Goal: Find specific page/section: Find specific page/section

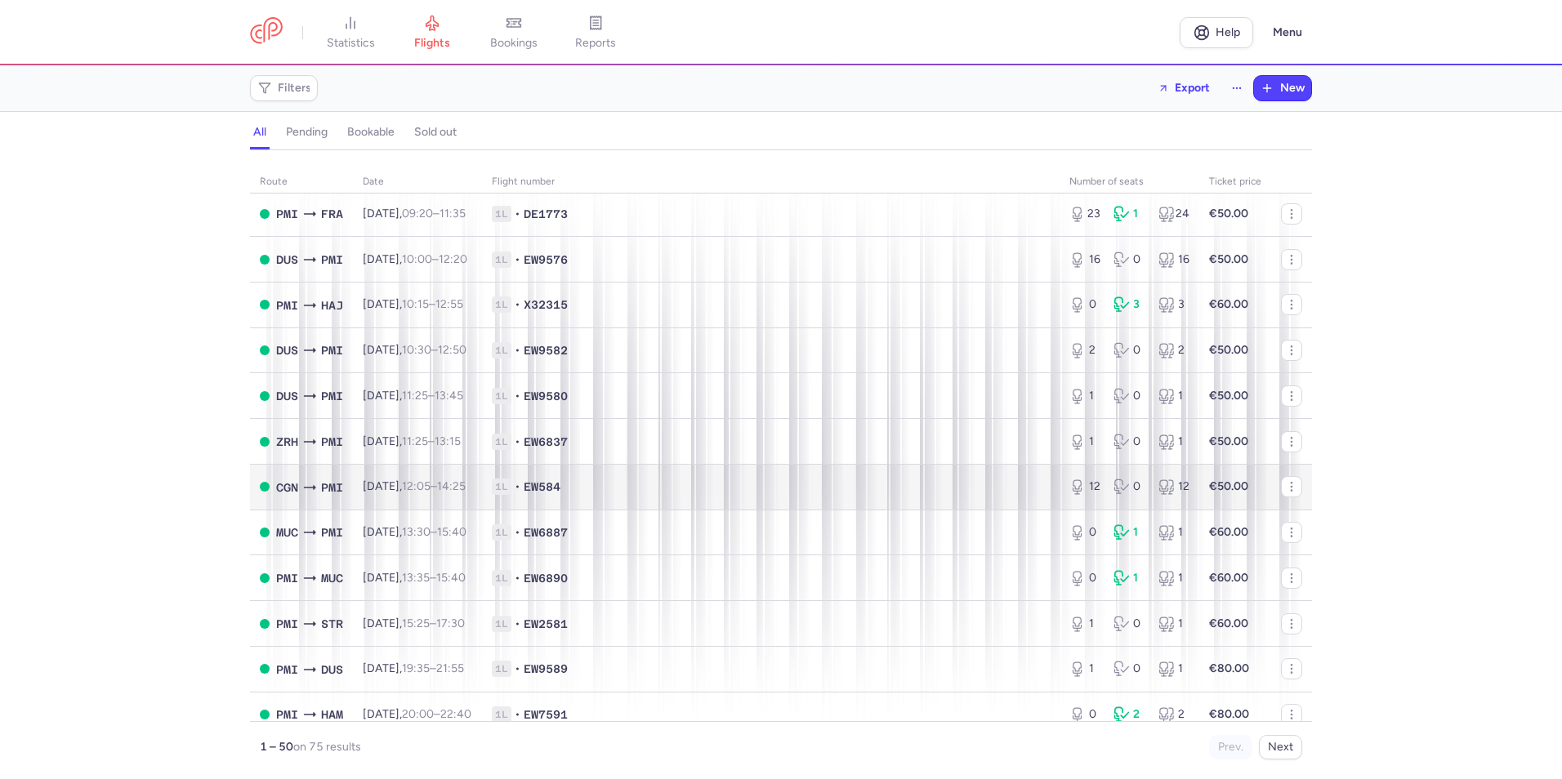
scroll to position [877, 0]
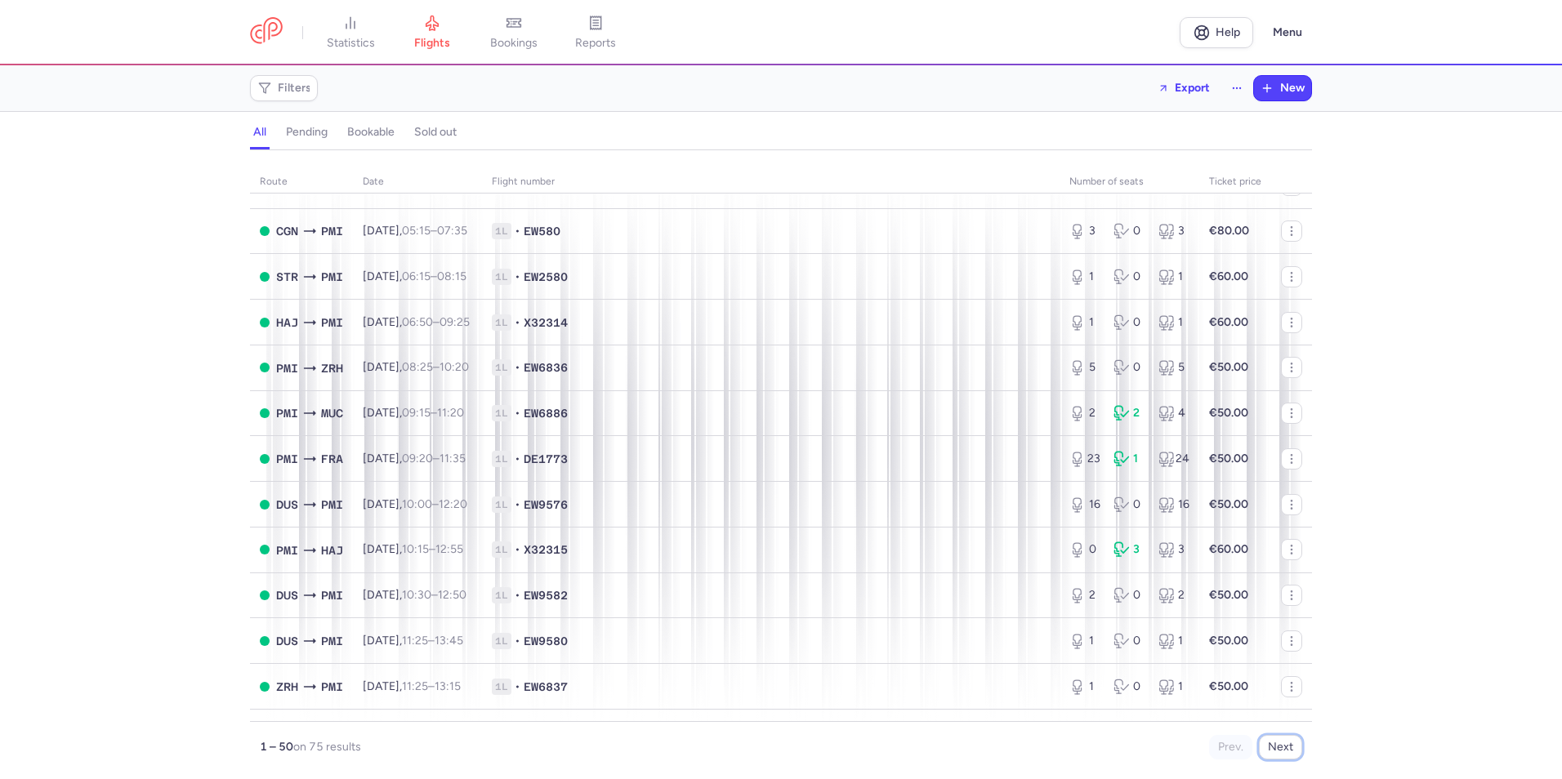
click at [1281, 744] on button "Next" at bounding box center [1280, 747] width 43 height 25
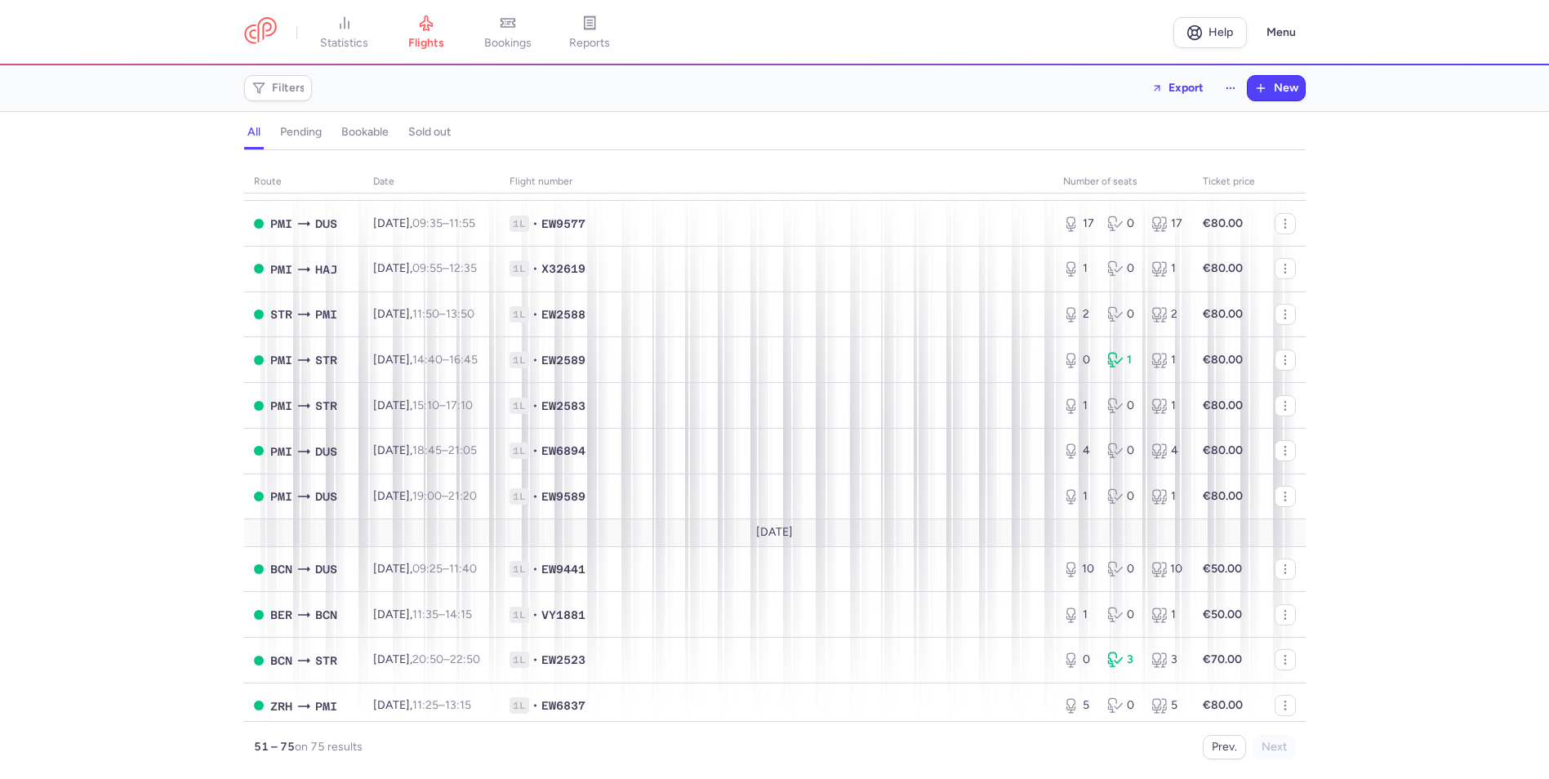
scroll to position [0, 0]
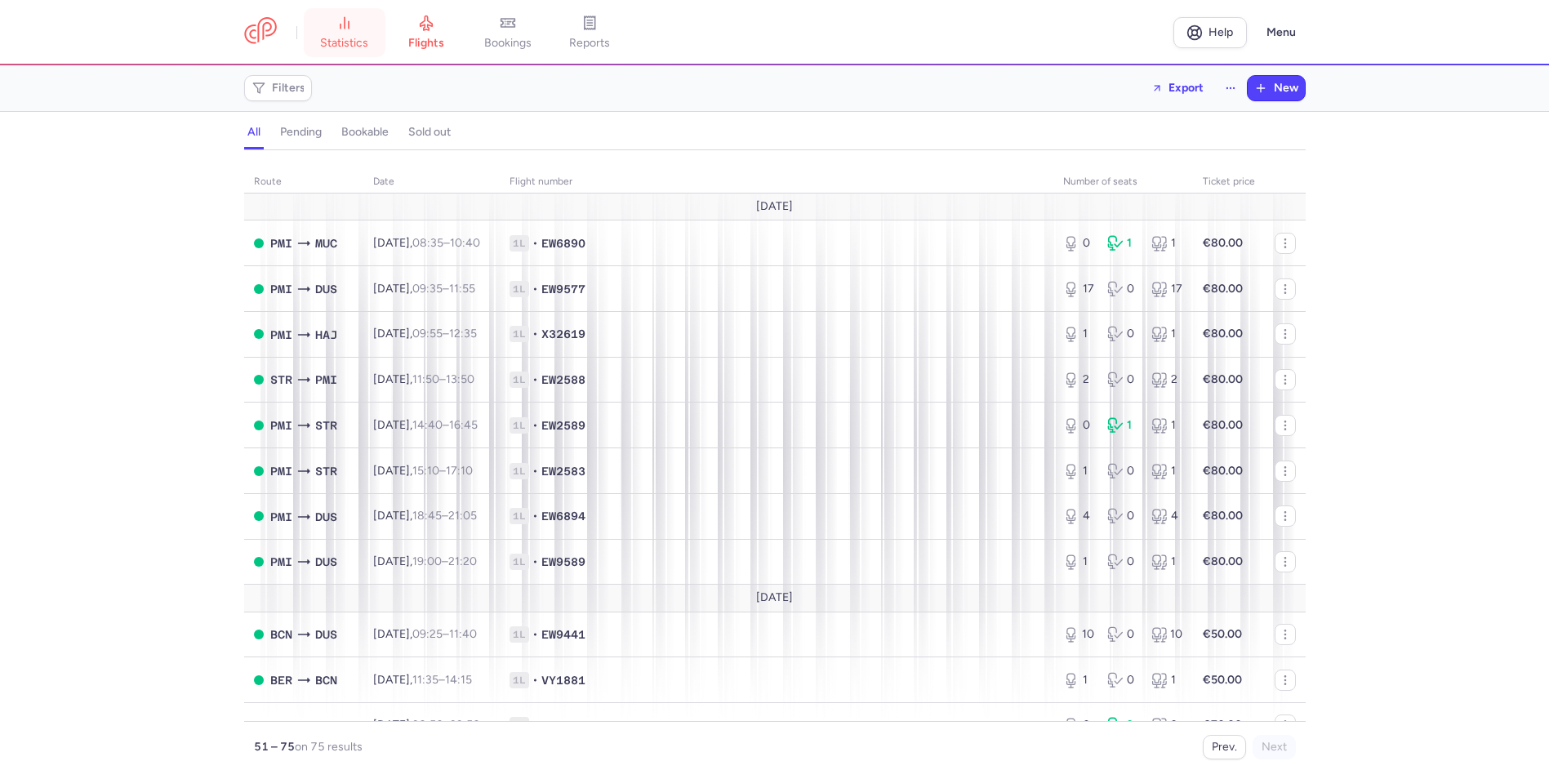
click at [342, 49] on span "statistics" at bounding box center [344, 43] width 48 height 15
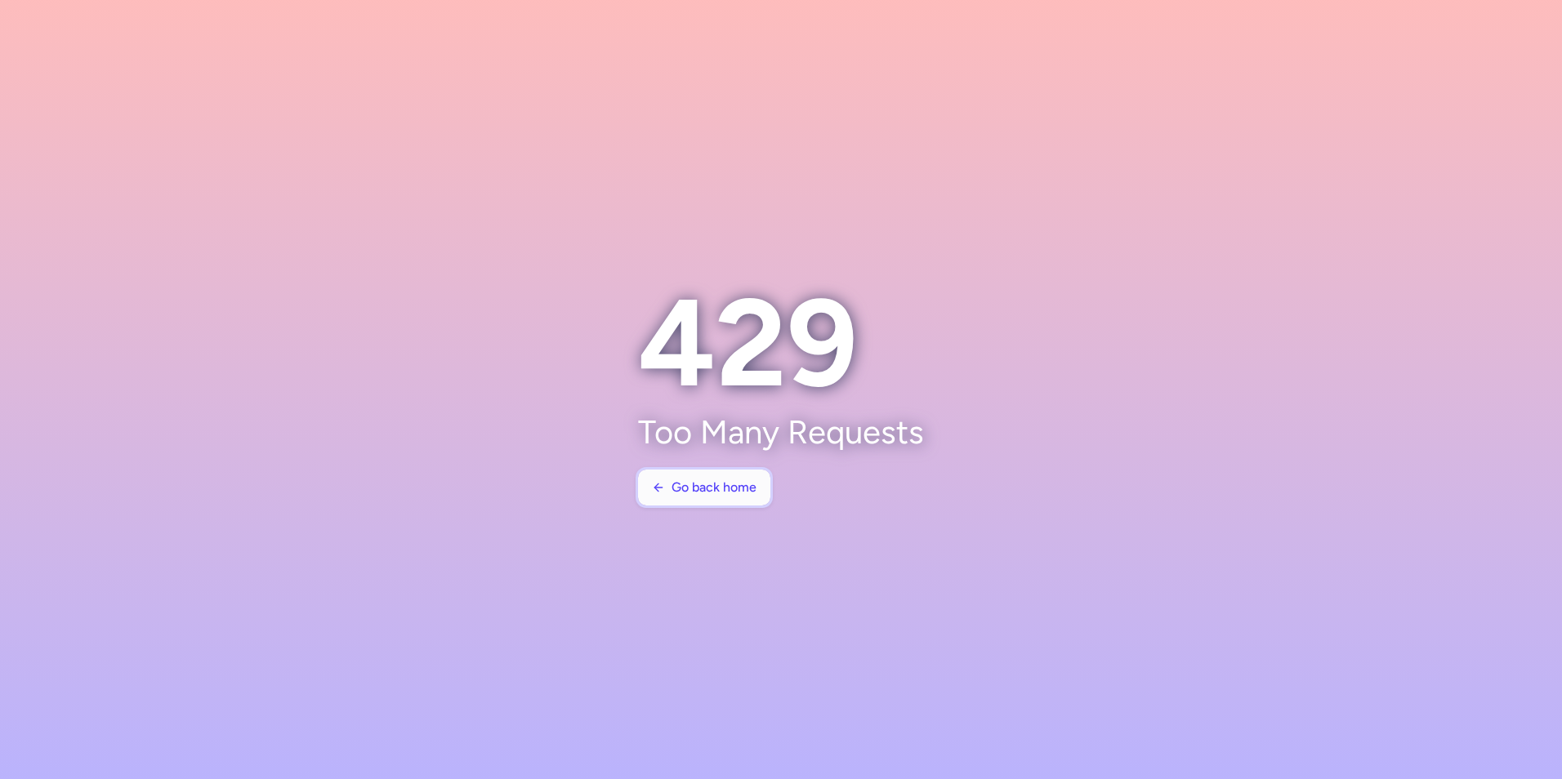
click at [718, 491] on span "Go back home" at bounding box center [713, 487] width 85 height 15
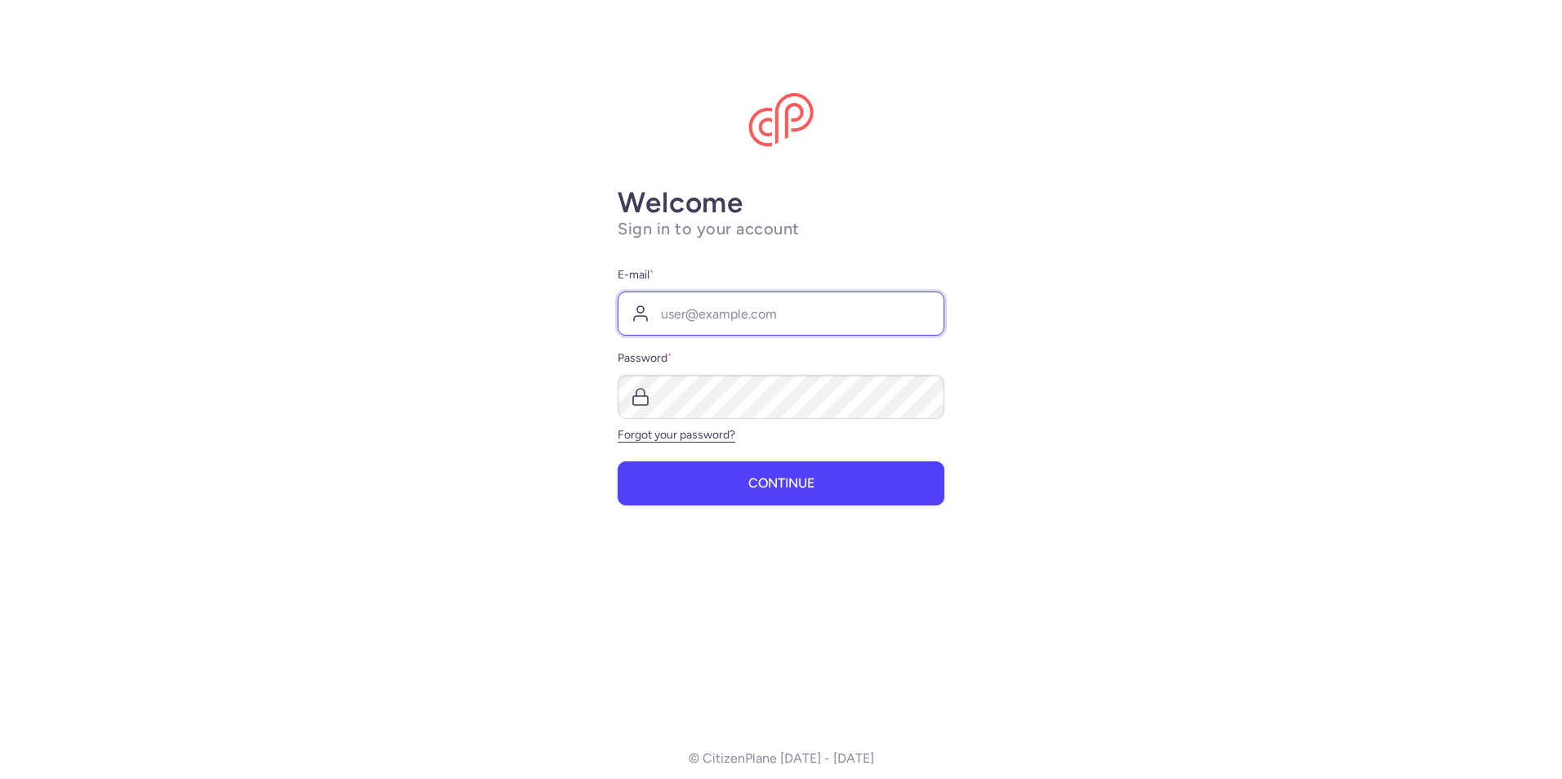
type input "[PERSON_NAME][EMAIL_ADDRESS][PERSON_NAME][PERSON_NAME][DOMAIN_NAME]"
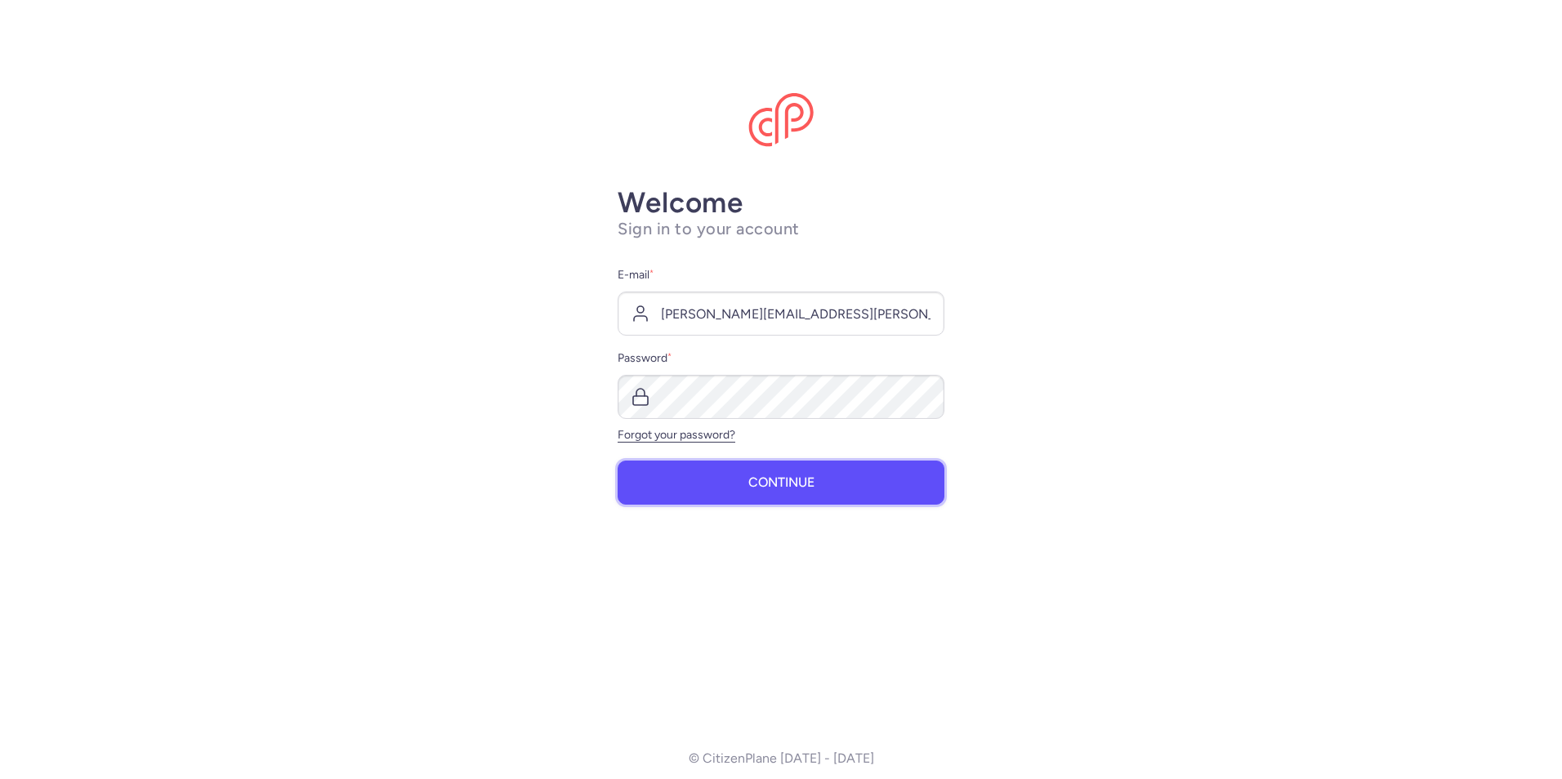
click at [807, 486] on span "Continue" at bounding box center [781, 482] width 66 height 15
